Goal: Task Accomplishment & Management: Use online tool/utility

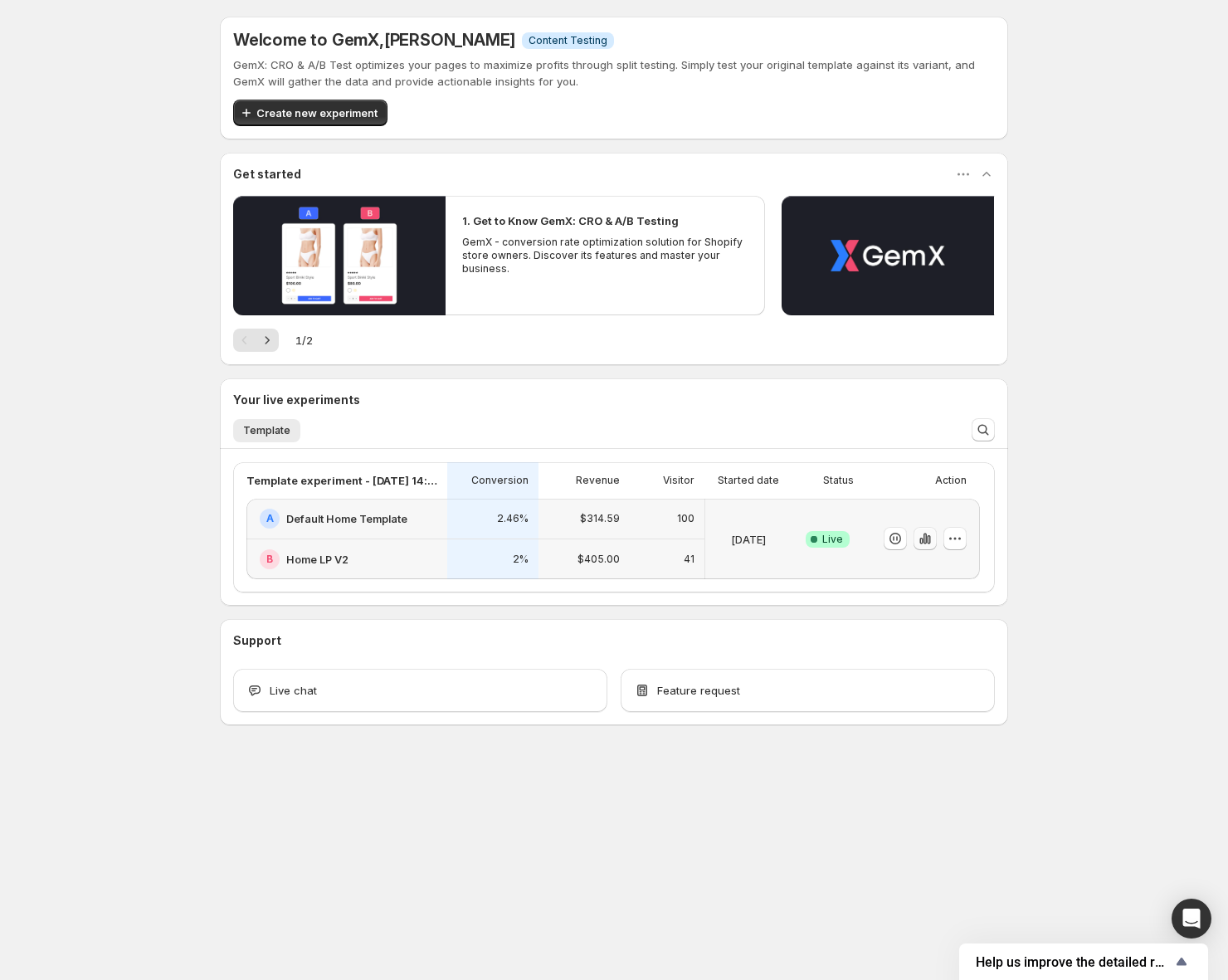
click at [933, 538] on icon "button" at bounding box center [925, 538] width 16 height 16
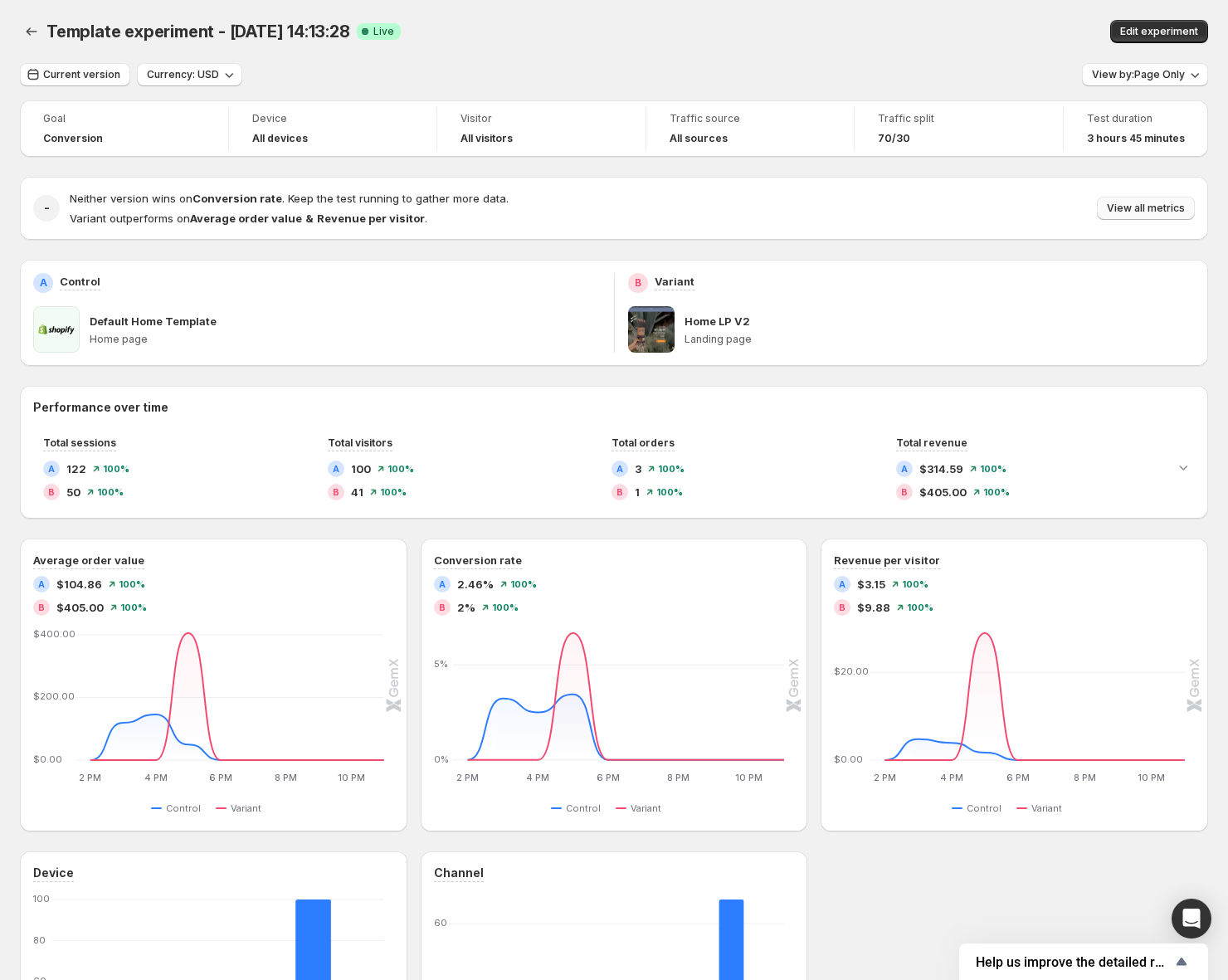
click at [1147, 199] on button "View all metrics" at bounding box center [1146, 208] width 98 height 23
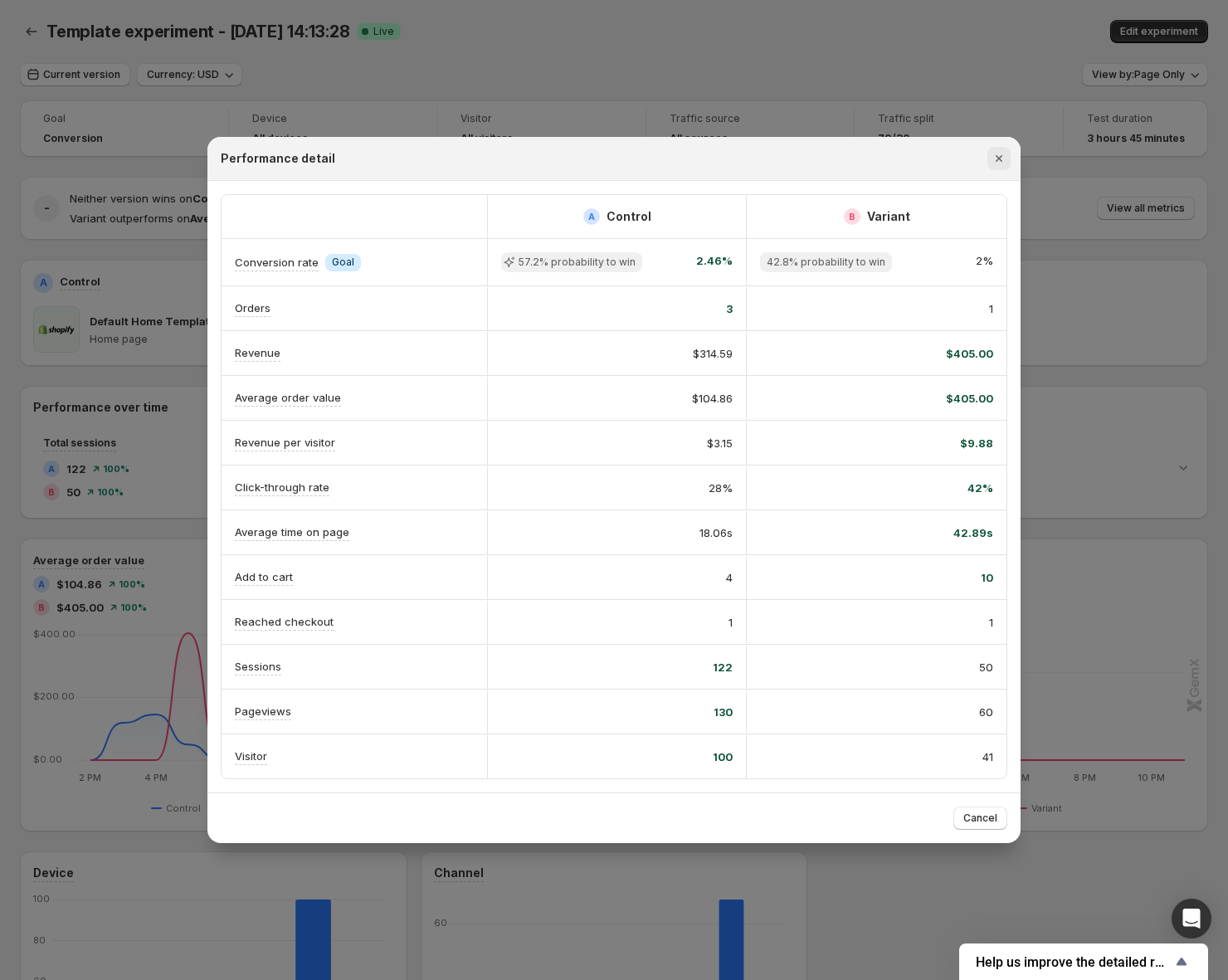
click at [998, 168] on button "Close" at bounding box center [999, 158] width 23 height 23
